Goal: Check status

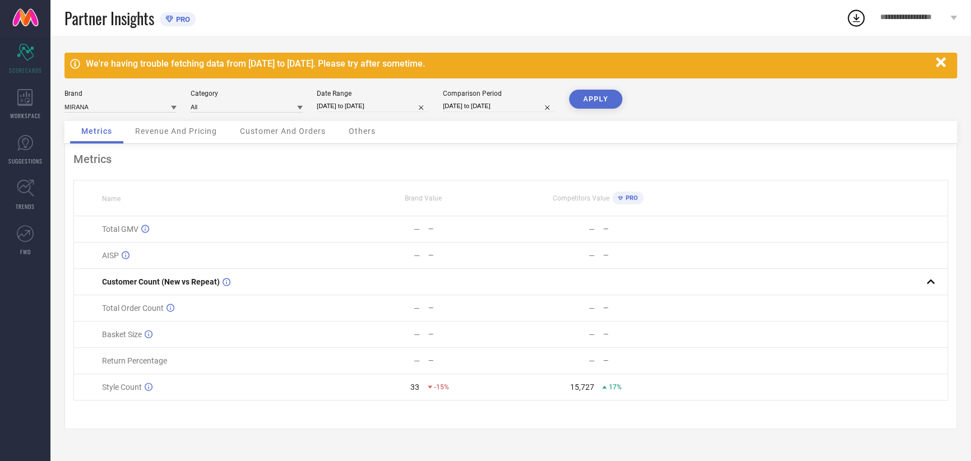
click at [340, 102] on input "[DATE] to [DATE]" at bounding box center [373, 106] width 112 height 12
select select "8"
select select "2025"
select select "9"
select select "2025"
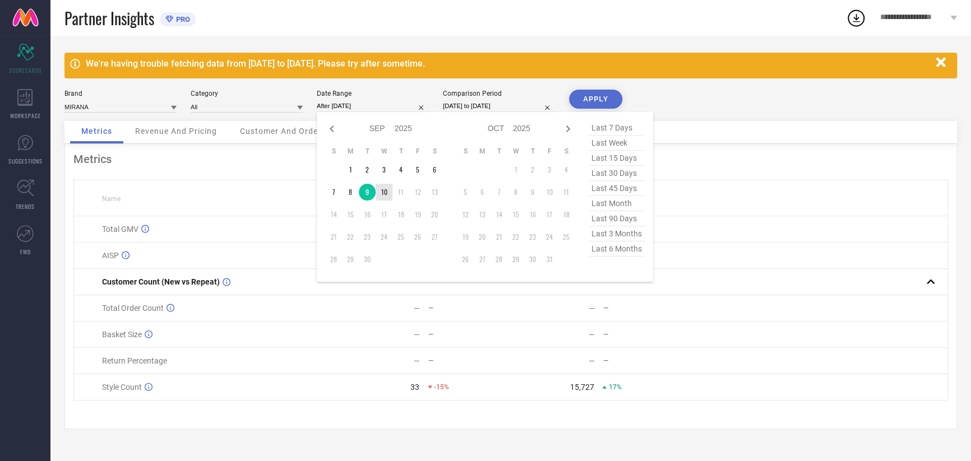
click at [382, 196] on td "10" at bounding box center [384, 192] width 17 height 17
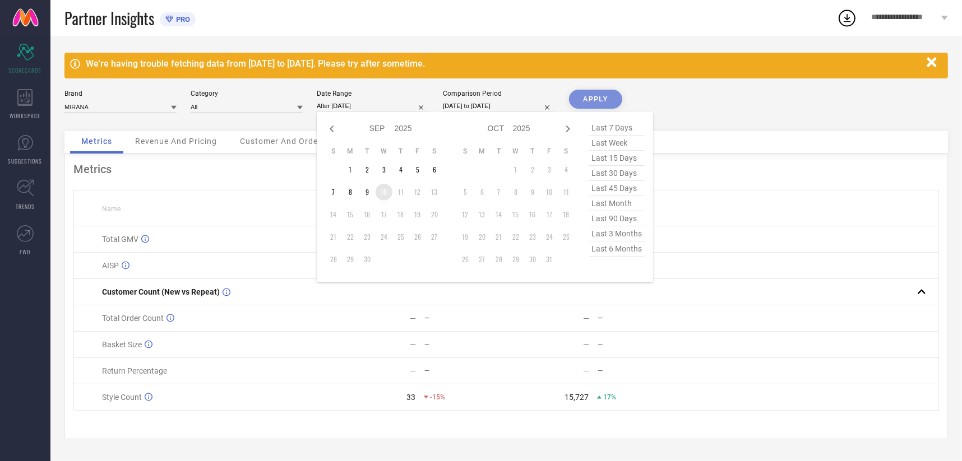
type input "[DATE] to [DATE]"
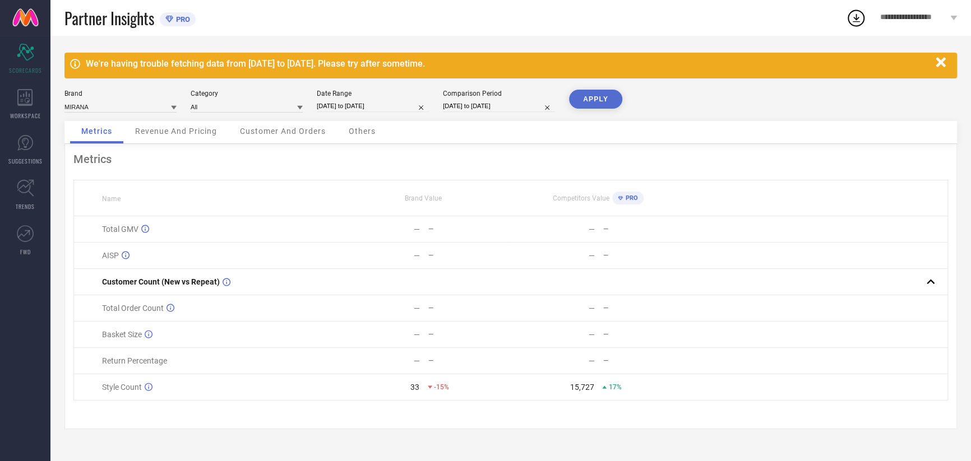
click at [461, 107] on input "[DATE] to [DATE]" at bounding box center [499, 106] width 112 height 12
select select "8"
select select "2024"
select select "9"
select select "2024"
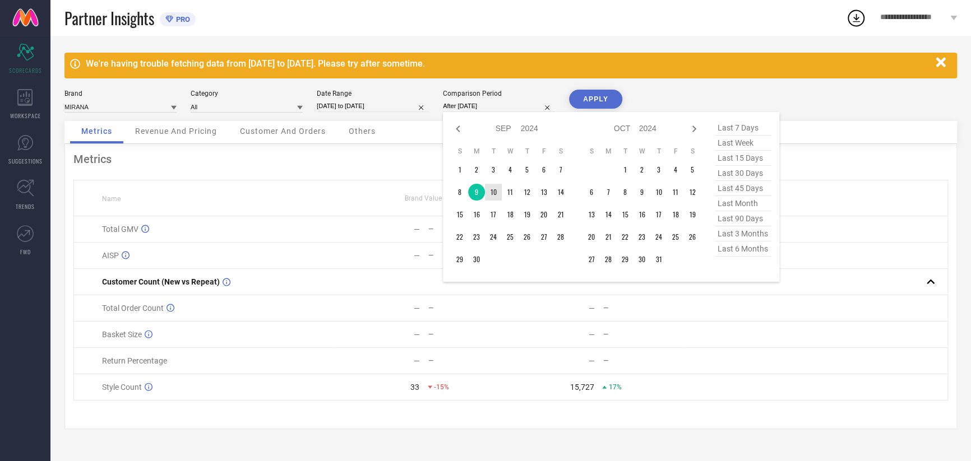
click at [494, 188] on td "10" at bounding box center [493, 192] width 17 height 17
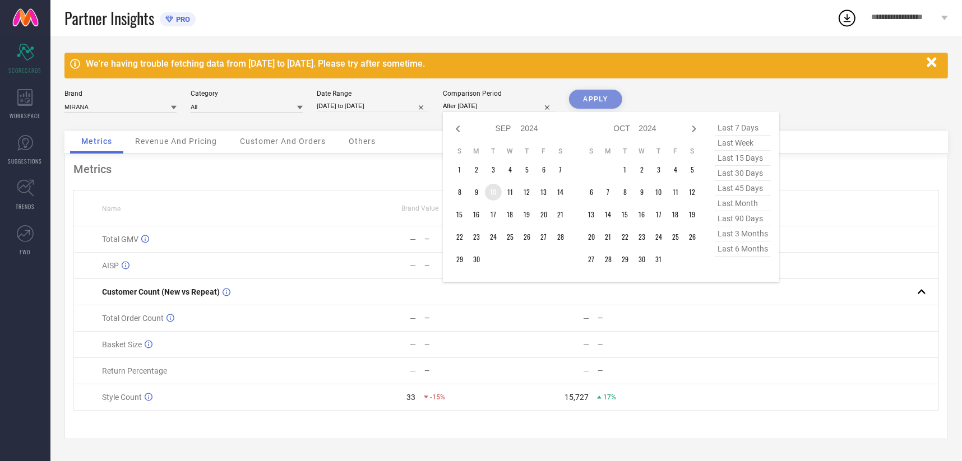
type input "[DATE] to [DATE]"
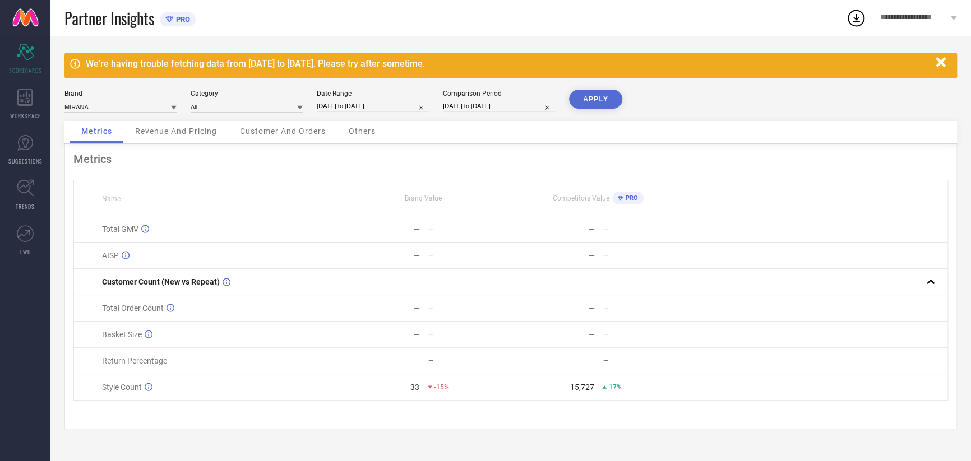
click at [589, 96] on button "APPLY" at bounding box center [595, 99] width 53 height 19
click at [339, 109] on input "[DATE] to [DATE]" at bounding box center [373, 106] width 112 height 12
select select "8"
select select "2025"
select select "9"
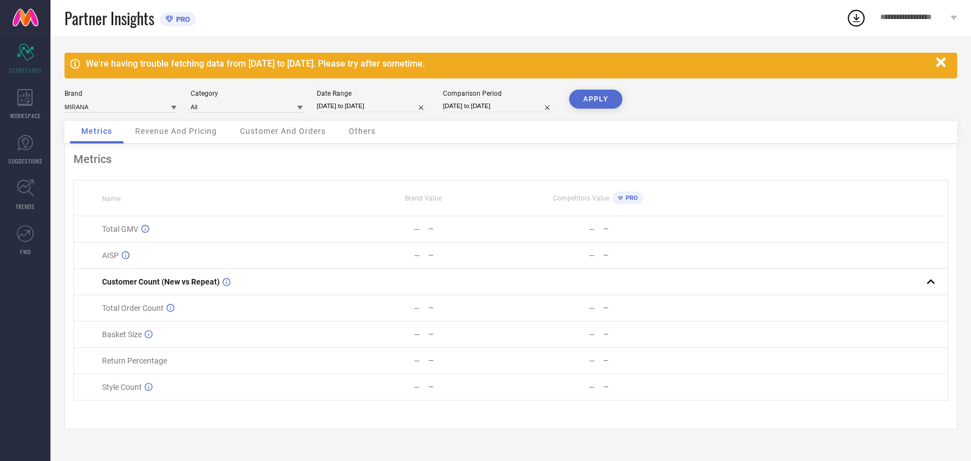
select select "2025"
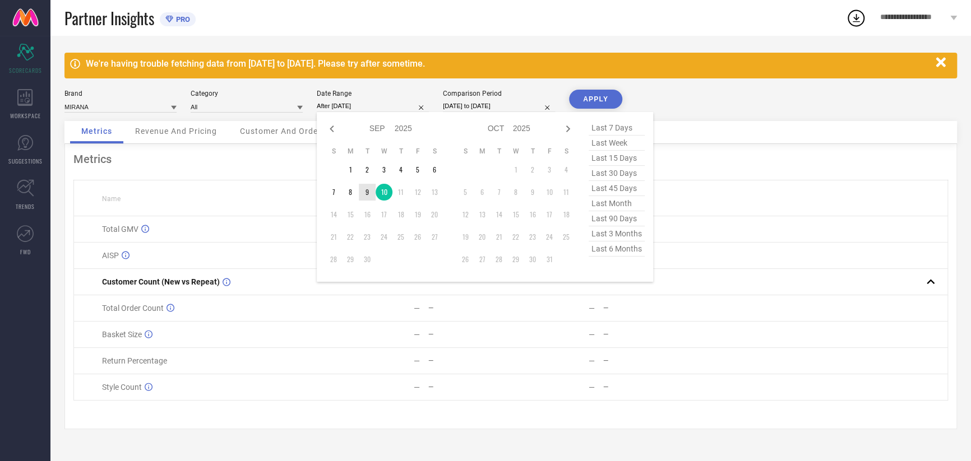
click at [364, 191] on td "9" at bounding box center [367, 192] width 17 height 17
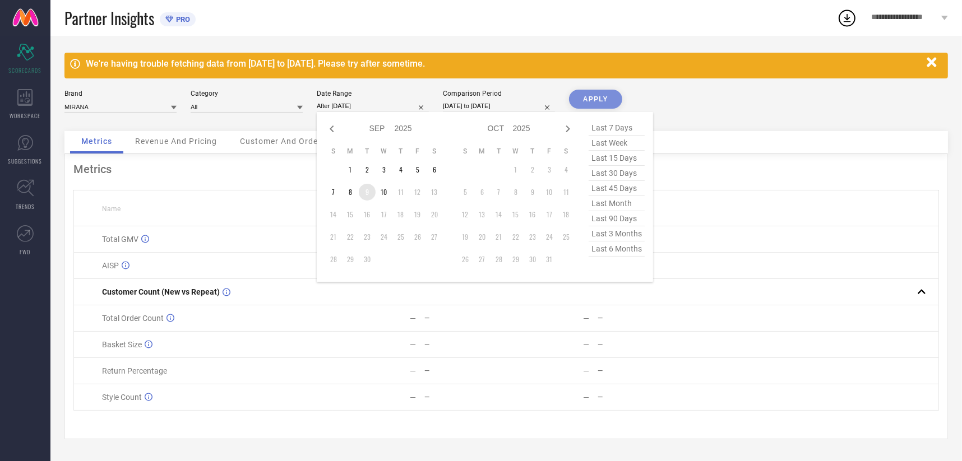
type input "[DATE] to [DATE]"
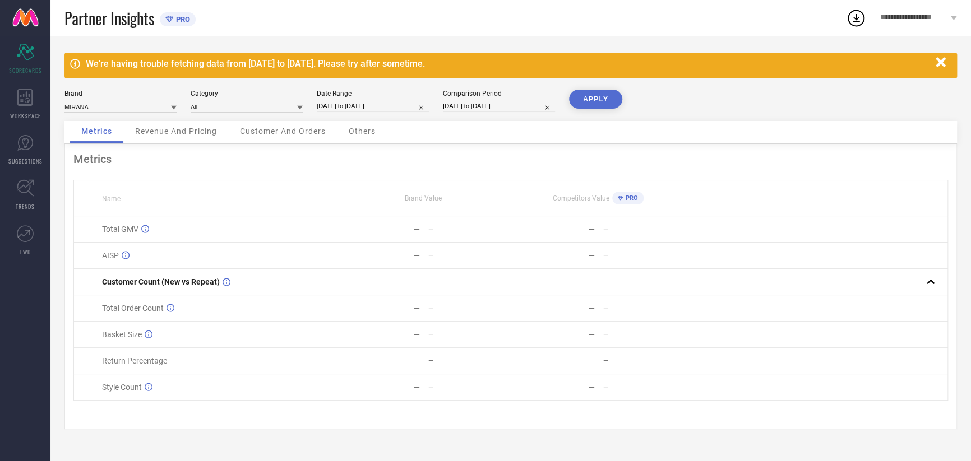
select select "8"
select select "2024"
select select "9"
select select "2024"
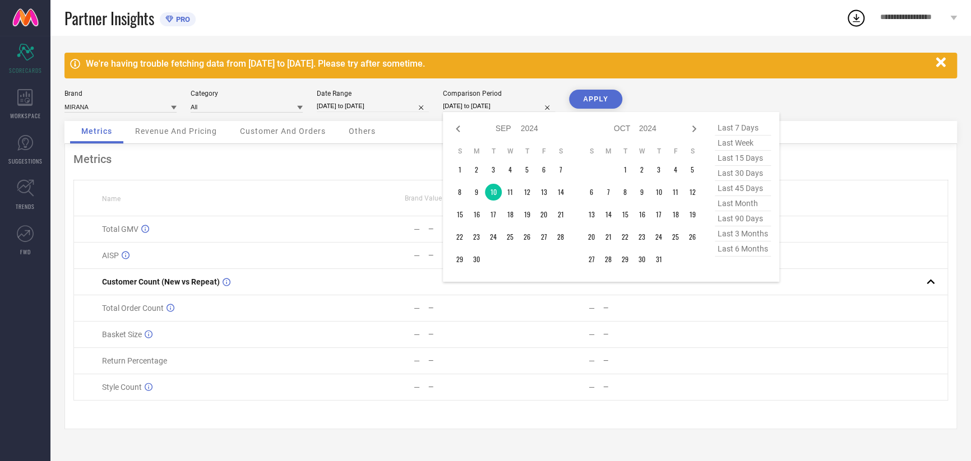
click at [469, 107] on input "[DATE] to [DATE]" at bounding box center [499, 106] width 112 height 12
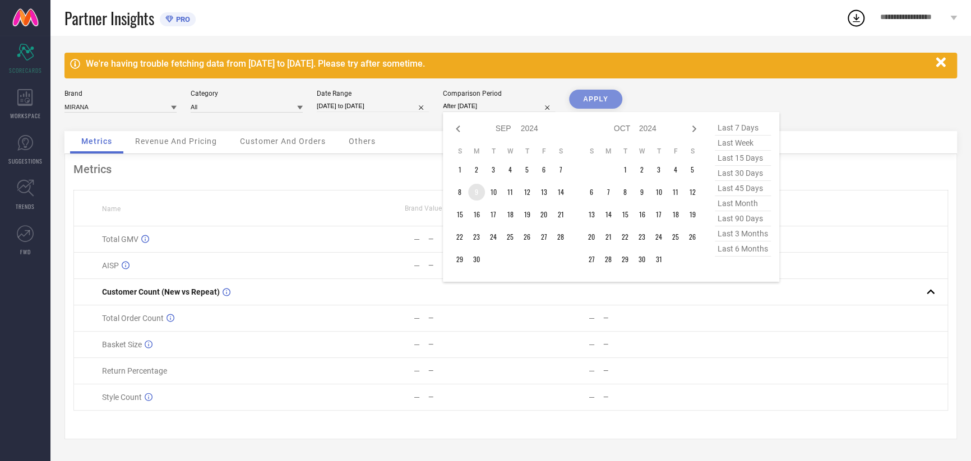
click at [478, 189] on td "9" at bounding box center [476, 192] width 17 height 17
type input "[DATE] to [DATE]"
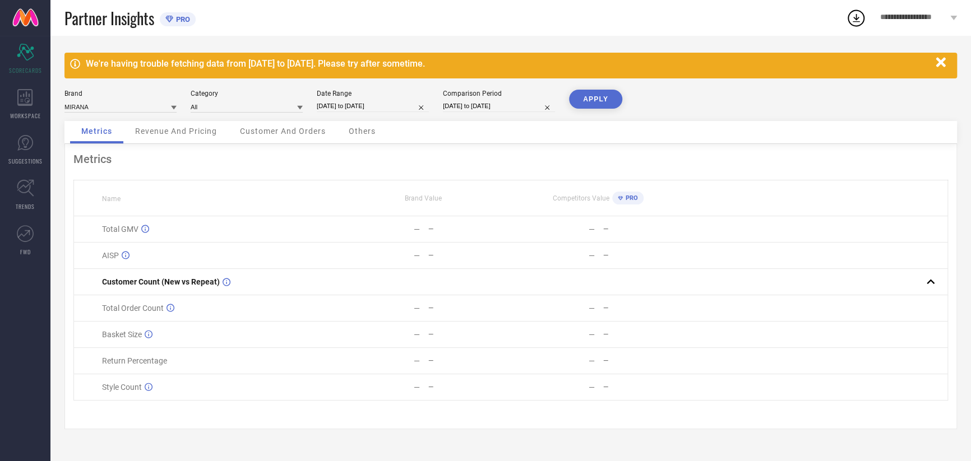
click at [597, 95] on button "APPLY" at bounding box center [595, 99] width 53 height 19
